Goal: Task Accomplishment & Management: Complete application form

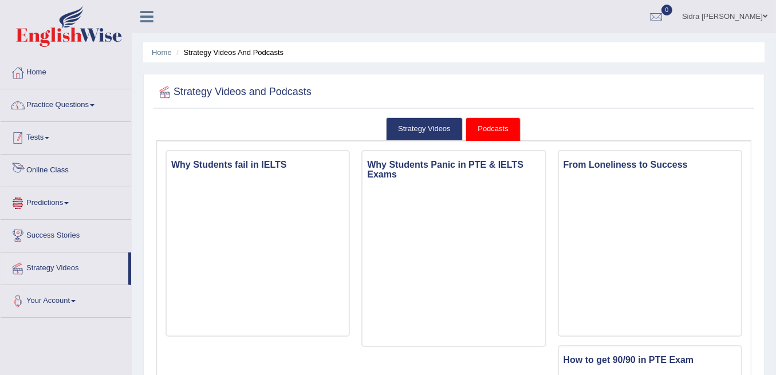
click at [54, 104] on link "Practice Questions" at bounding box center [66, 103] width 131 height 29
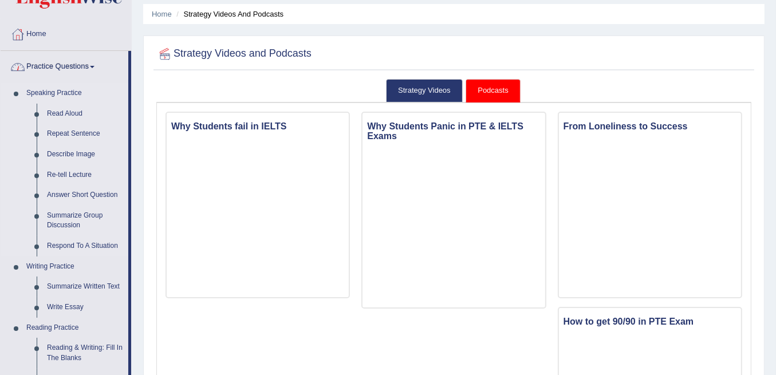
scroll to position [114, 0]
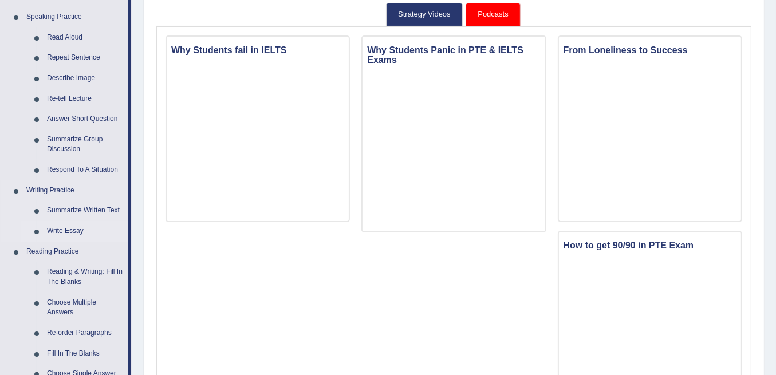
click at [66, 224] on link "Write Essay" at bounding box center [85, 231] width 86 height 21
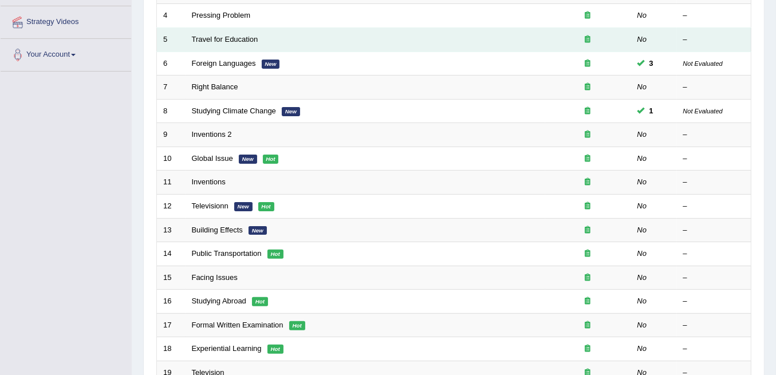
scroll to position [267, 0]
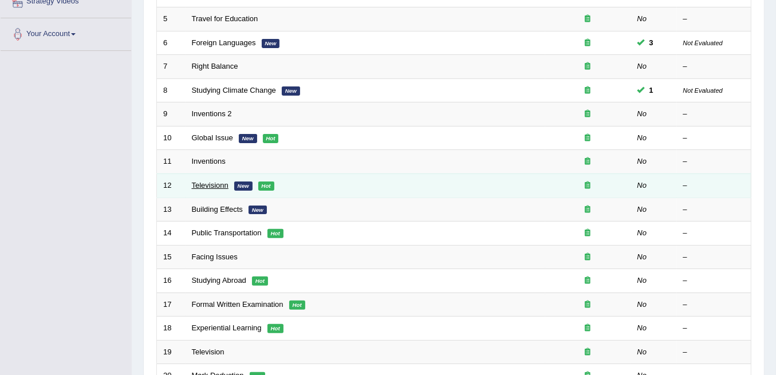
click at [199, 181] on link "Televisionn" at bounding box center [210, 185] width 37 height 9
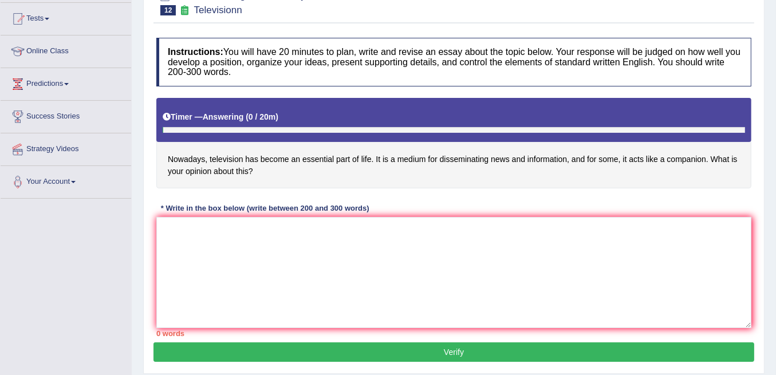
scroll to position [152, 0]
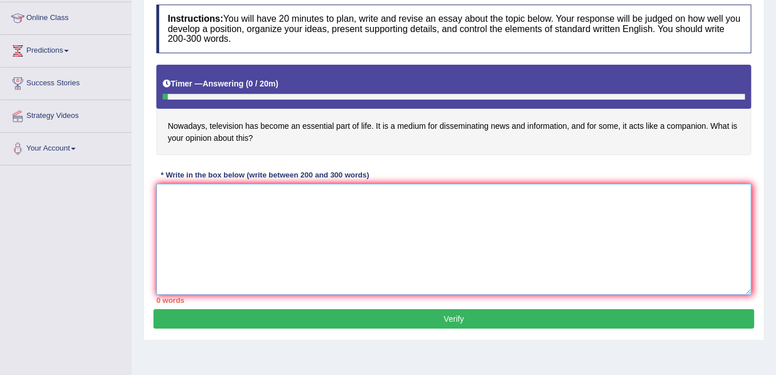
click at [228, 198] on textarea at bounding box center [453, 239] width 595 height 111
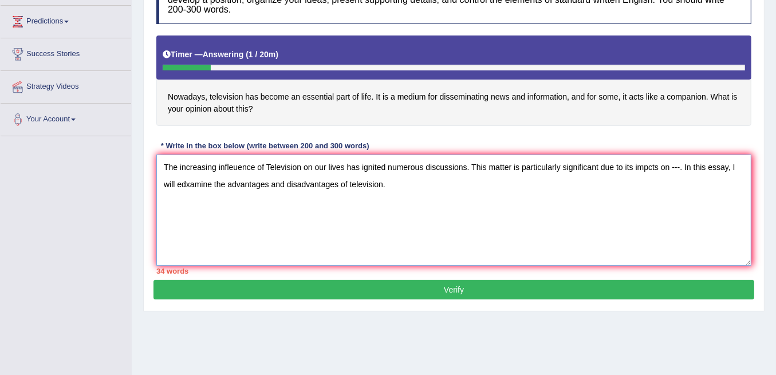
scroll to position [226, 0]
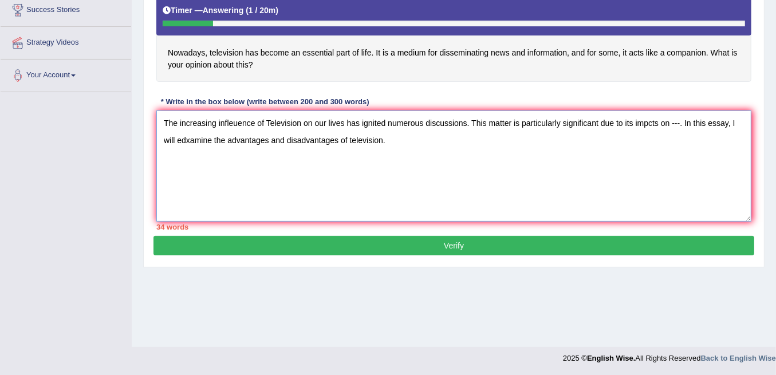
click at [267, 119] on textarea "The increasing infleuence of Television on our lives has ignited numerous discu…" at bounding box center [453, 165] width 595 height 111
click at [496, 143] on textarea "The increasing infleuence of television on our lives has ignited numerous discu…" at bounding box center [453, 165] width 595 height 111
click at [181, 156] on textarea "The increasing infleuence of television on our lives has ignited numerous discu…" at bounding box center [453, 165] width 595 height 111
click at [336, 155] on textarea "The increasing infleuence of television on our lives has ignited numerous discu…" at bounding box center [453, 165] width 595 height 111
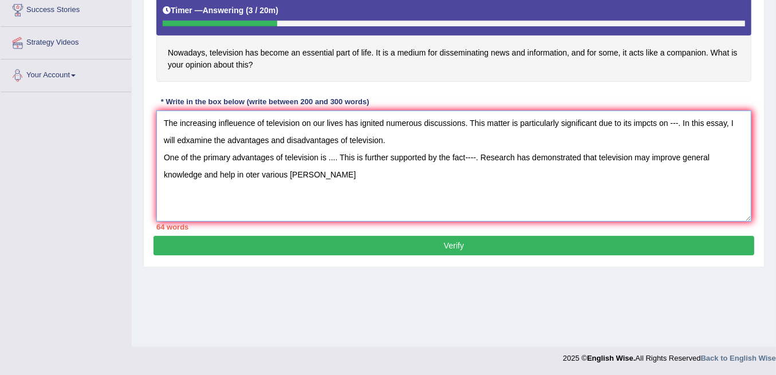
click at [260, 170] on textarea "The increasing infleuence of television on our lives has ignited numerous discu…" at bounding box center [453, 165] width 595 height 111
click at [273, 176] on textarea "The increasing infleuence of television on our lives has ignited numerous discu…" at bounding box center [453, 165] width 595 height 111
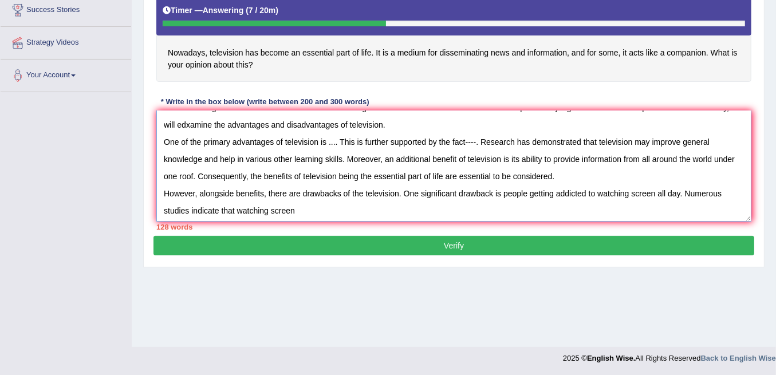
scroll to position [17, 0]
click at [329, 205] on textarea "The increasing infleuence of television on our lives has ignited numerous discu…" at bounding box center [453, 165] width 595 height 111
click at [339, 205] on textarea "The increasing infleuence of television on our lives has ignited numerous discu…" at bounding box center [453, 165] width 595 height 111
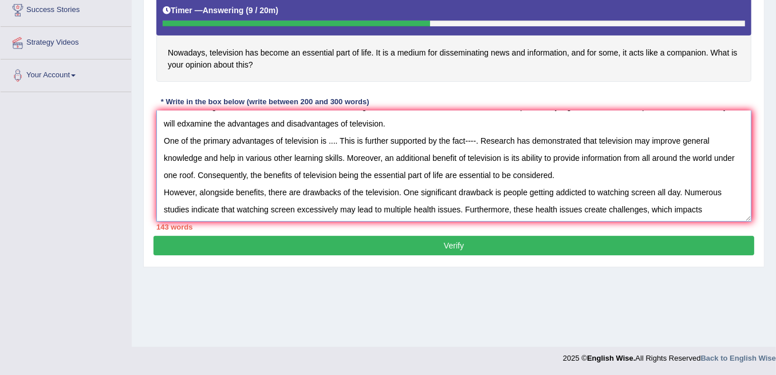
scroll to position [0, 0]
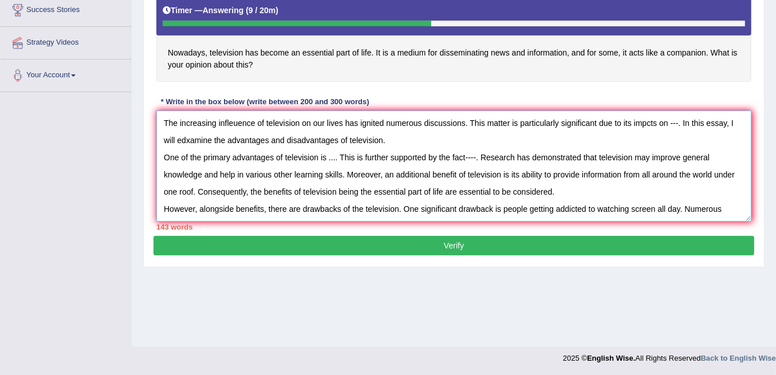
click at [186, 138] on textarea "The increasing infleuence of television on our lives has ignited numerous discu…" at bounding box center [453, 165] width 595 height 111
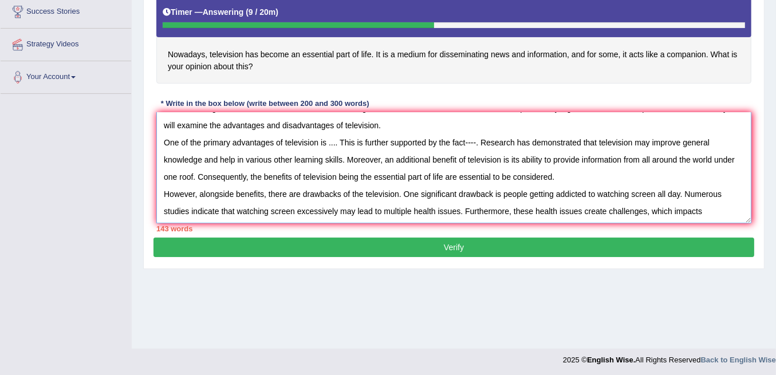
scroll to position [220, 0]
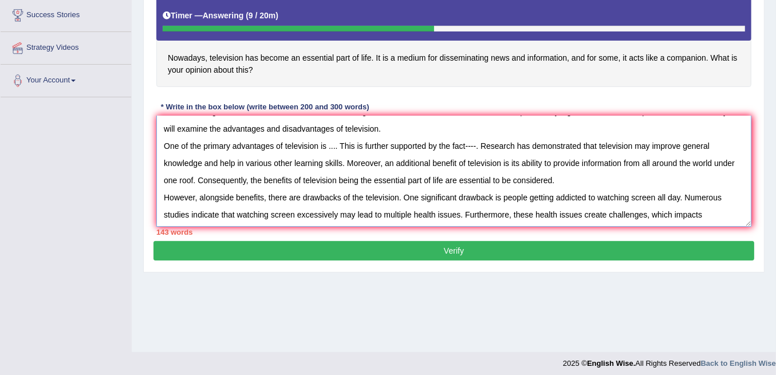
click at [702, 176] on textarea "The increasing infleuence of television on our lives has ignited numerous discu…" at bounding box center [453, 171] width 595 height 111
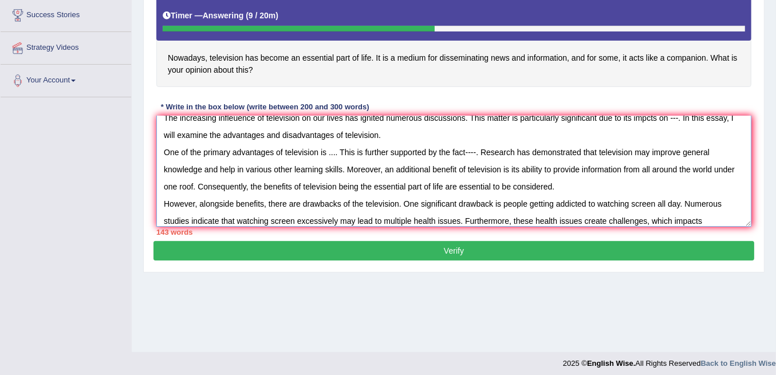
scroll to position [0, 0]
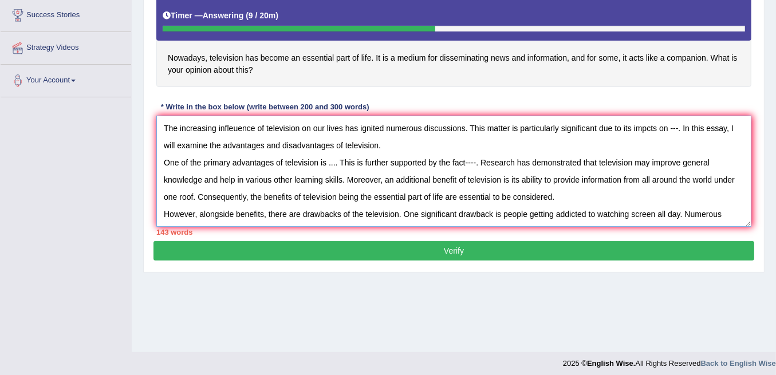
click at [646, 128] on textarea "The increasing infleuence of television on our lives has ignited numerous discu…" at bounding box center [453, 171] width 595 height 111
click at [577, 191] on textarea "The increasing infleuence of television on our lives has ignited numerous discu…" at bounding box center [453, 171] width 595 height 111
click at [566, 192] on textarea "The increasing infleuence of television on our lives has ignited numerous discu…" at bounding box center [453, 171] width 595 height 111
click at [669, 188] on textarea "The increasing infleuence of television on our lives has ignited numerous discu…" at bounding box center [453, 171] width 595 height 111
click at [667, 181] on textarea "The increasing infleuence of television on our lives has ignited numerous discu…" at bounding box center [453, 171] width 595 height 111
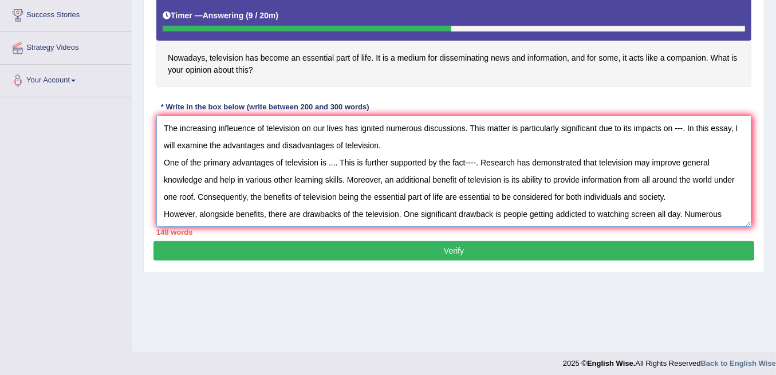
scroll to position [17, 0]
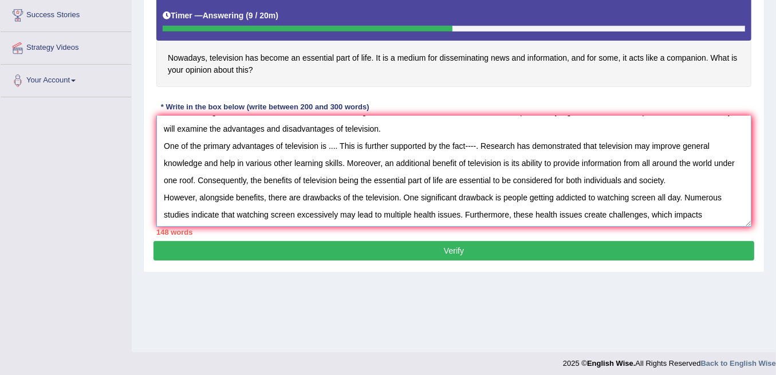
click at [708, 215] on textarea "The increasing infleuence of television on our lives has ignited numerous discu…" at bounding box center [453, 171] width 595 height 111
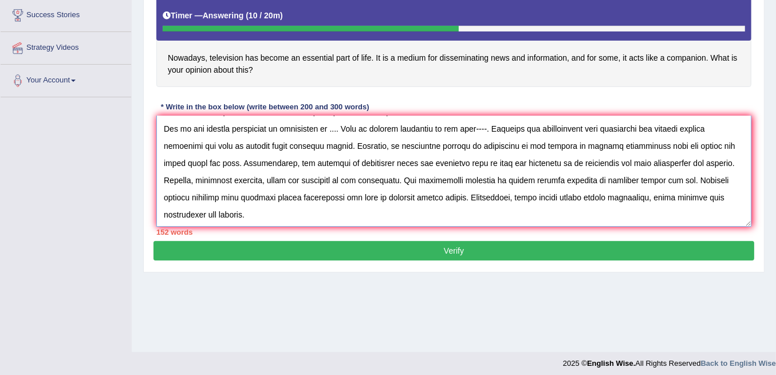
scroll to position [44, 0]
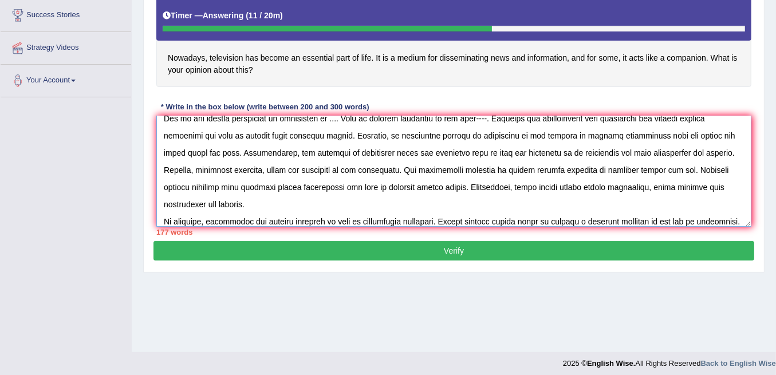
click at [706, 219] on textarea at bounding box center [453, 171] width 595 height 111
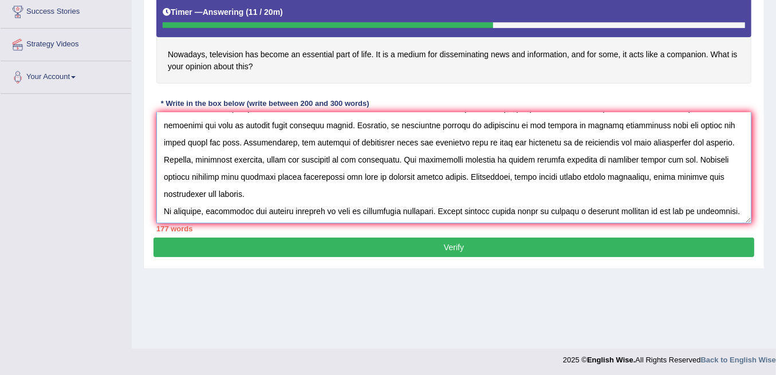
scroll to position [226, 0]
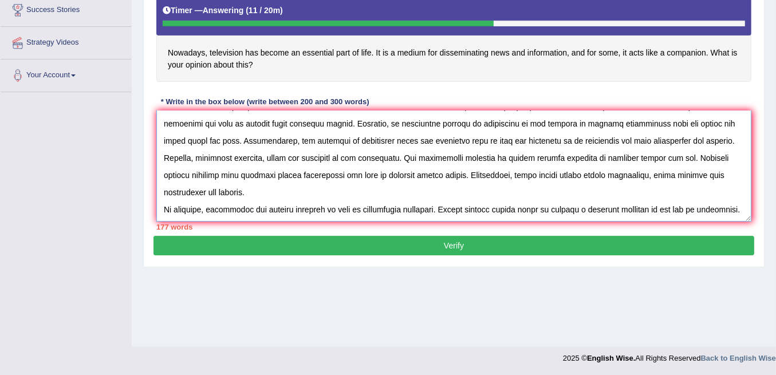
click at [733, 207] on textarea at bounding box center [453, 165] width 595 height 111
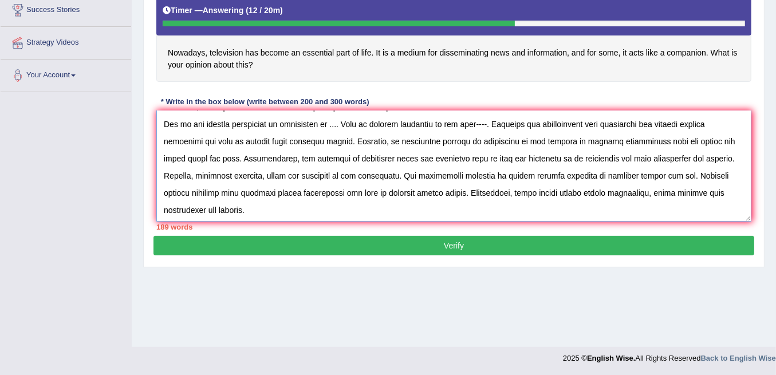
scroll to position [0, 0]
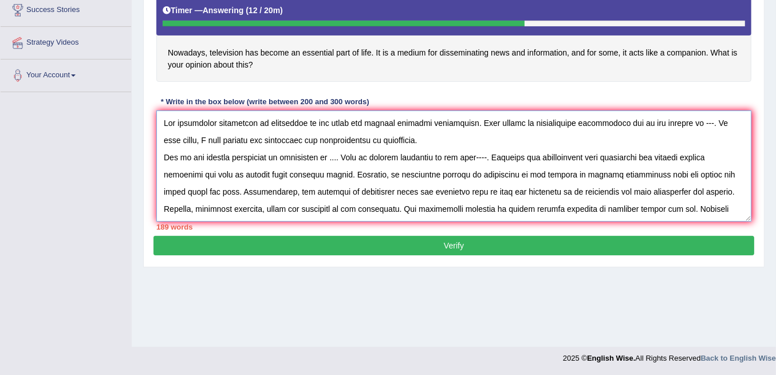
drag, startPoint x: 682, startPoint y: 119, endPoint x: 674, endPoint y: 121, distance: 8.3
click at [674, 121] on textarea at bounding box center [453, 165] width 595 height 111
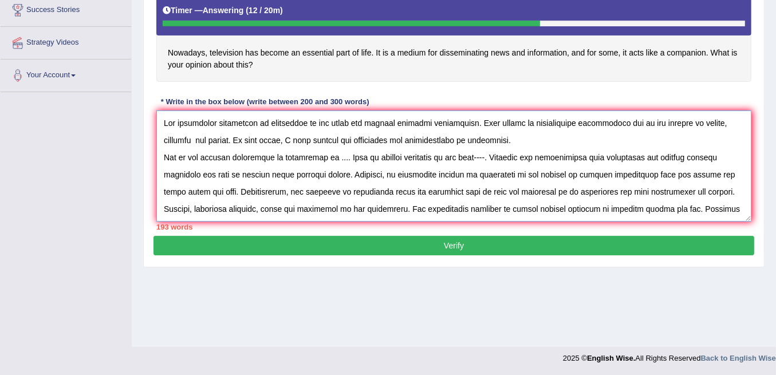
click at [729, 121] on textarea at bounding box center [453, 165] width 595 height 111
click at [235, 136] on textarea at bounding box center [453, 165] width 595 height 111
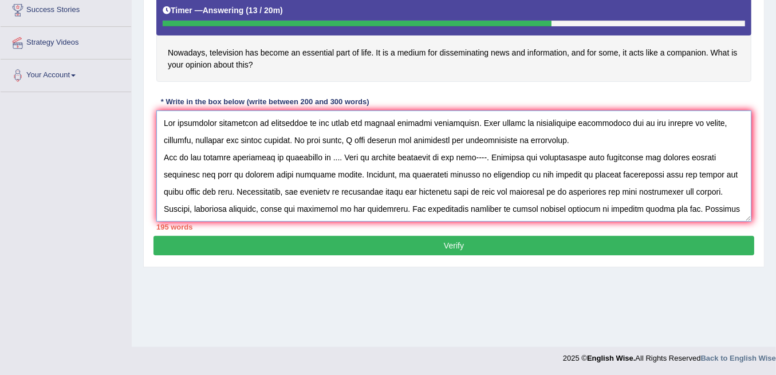
click at [537, 136] on textarea at bounding box center [453, 165] width 595 height 111
click at [503, 137] on textarea at bounding box center [453, 165] width 595 height 111
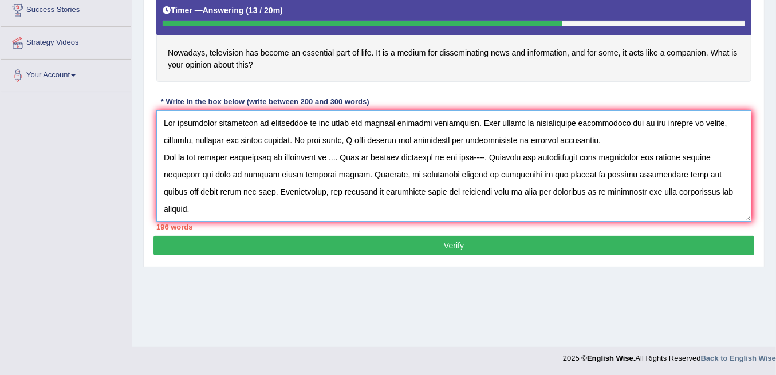
drag, startPoint x: 339, startPoint y: 156, endPoint x: 333, endPoint y: 157, distance: 6.4
click at [328, 159] on textarea at bounding box center [453, 165] width 595 height 111
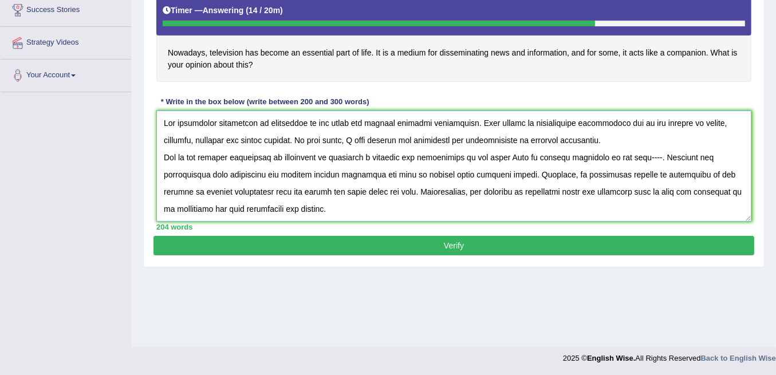
click at [412, 153] on textarea at bounding box center [453, 165] width 595 height 111
click at [527, 154] on textarea at bounding box center [453, 165] width 595 height 111
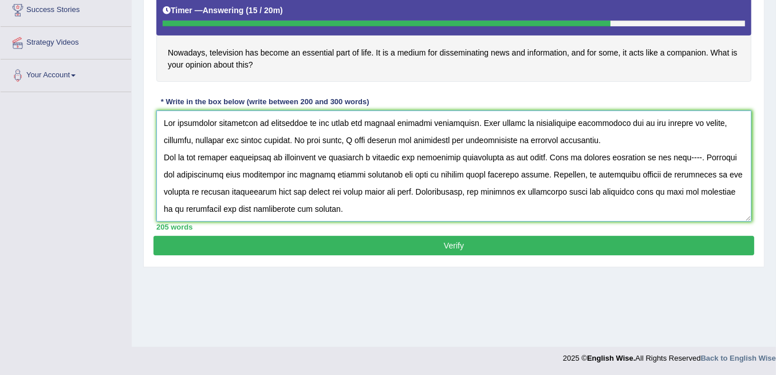
click at [448, 155] on textarea at bounding box center [453, 165] width 595 height 111
drag, startPoint x: 670, startPoint y: 153, endPoint x: 659, endPoint y: 153, distance: 10.9
click at [659, 153] on textarea at bounding box center [453, 165] width 595 height 111
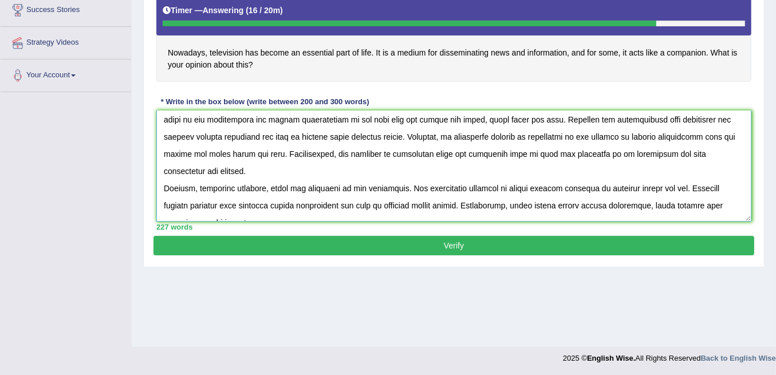
scroll to position [38, 0]
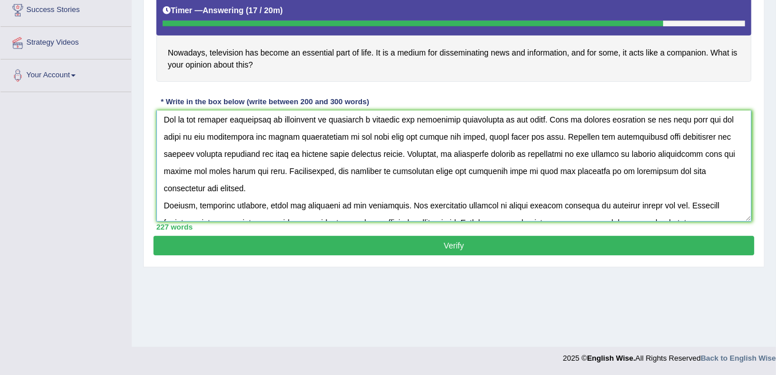
drag, startPoint x: 236, startPoint y: 166, endPoint x: 582, endPoint y: 155, distance: 345.4
click at [582, 155] on textarea at bounding box center [453, 165] width 595 height 111
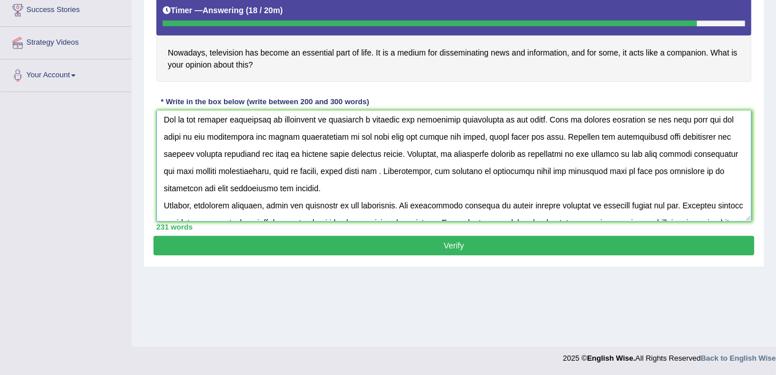
click at [329, 167] on textarea at bounding box center [453, 165] width 595 height 111
click at [367, 169] on textarea at bounding box center [453, 165] width 595 height 111
drag, startPoint x: 643, startPoint y: 165, endPoint x: 614, endPoint y: 166, distance: 29.2
click at [614, 166] on textarea at bounding box center [453, 165] width 595 height 111
click at [712, 172] on textarea at bounding box center [453, 165] width 595 height 111
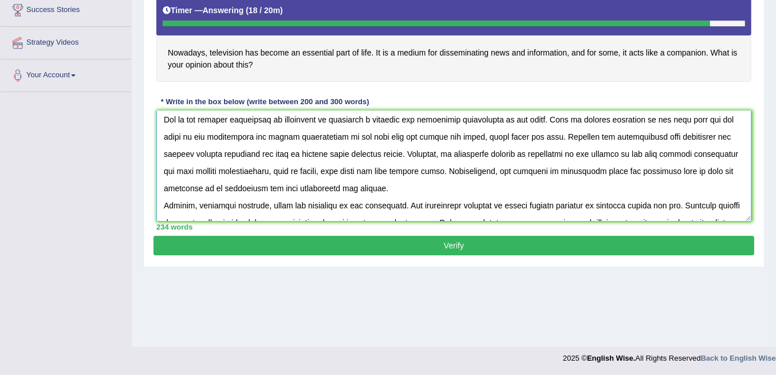
drag, startPoint x: 729, startPoint y: 169, endPoint x: 697, endPoint y: 176, distance: 33.3
click at [697, 176] on textarea at bounding box center [453, 165] width 595 height 111
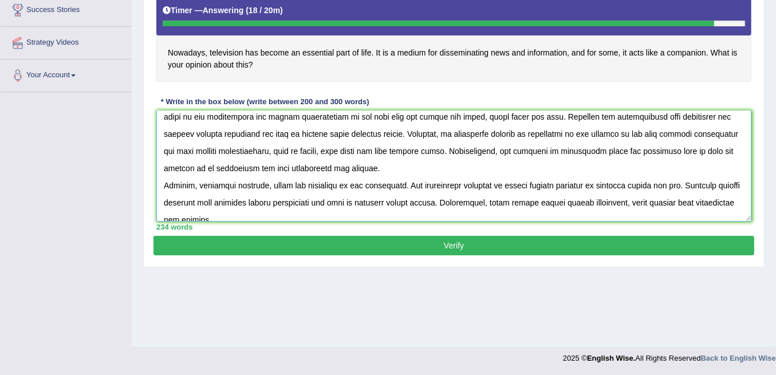
scroll to position [76, 0]
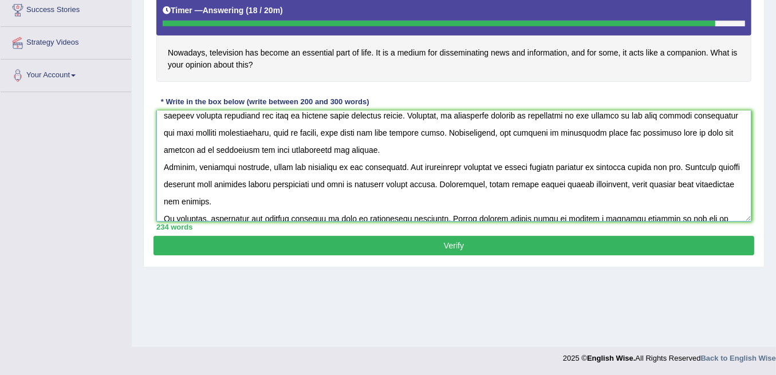
click at [362, 163] on textarea at bounding box center [453, 165] width 595 height 111
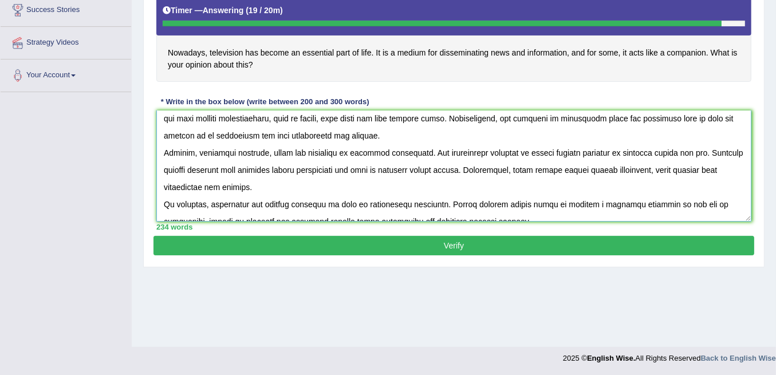
scroll to position [102, 0]
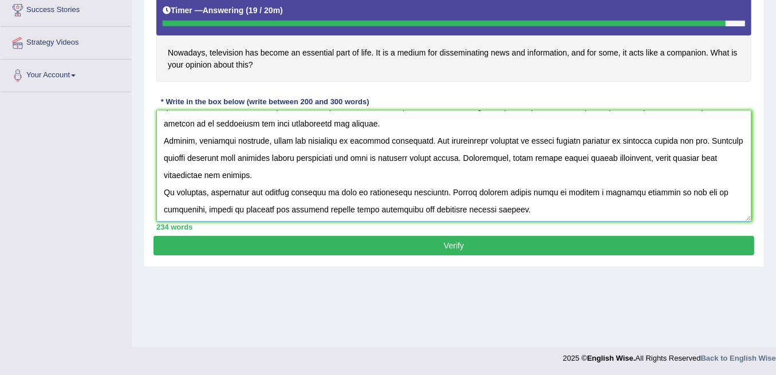
click at [688, 157] on textarea at bounding box center [453, 165] width 595 height 111
drag, startPoint x: 493, startPoint y: 175, endPoint x: 317, endPoint y: 174, distance: 175.8
click at [317, 174] on textarea at bounding box center [453, 165] width 595 height 111
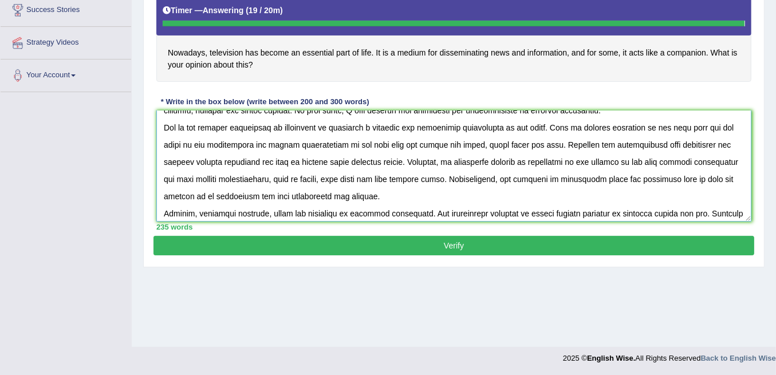
scroll to position [0, 0]
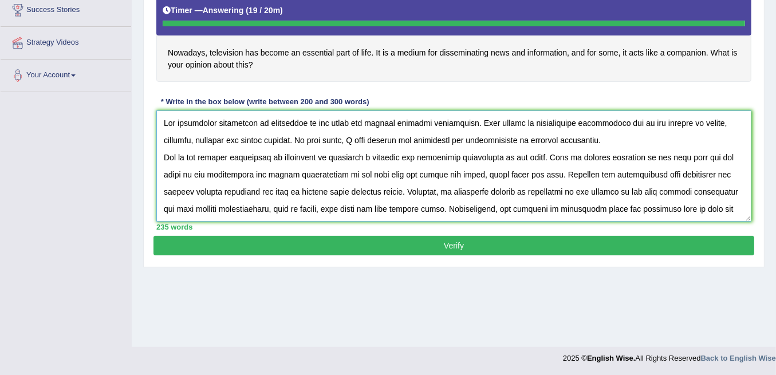
type textarea "The increasing infleuence of television on our lives has ignited numerous discu…"
